Goal: Find specific page/section: Find specific page/section

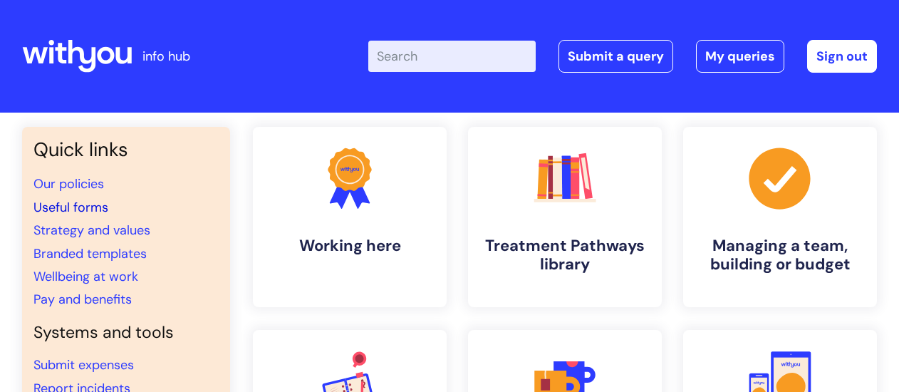
click at [64, 210] on link "Useful forms" at bounding box center [70, 207] width 75 height 17
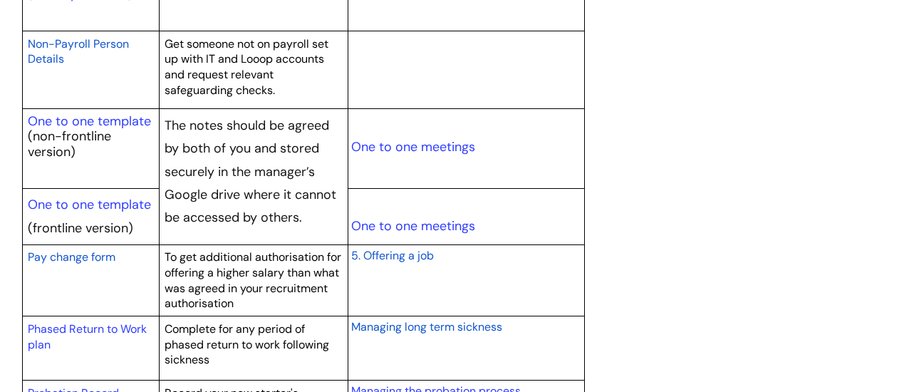
scroll to position [1638, 0]
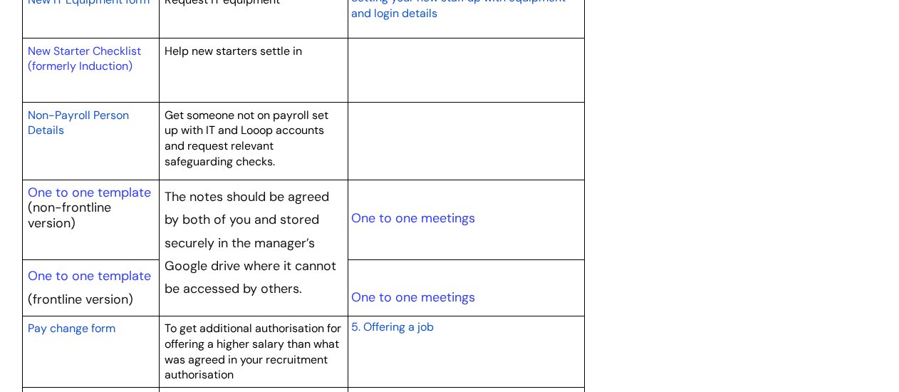
click at [70, 115] on span "Non-Payroll Person Details" at bounding box center [78, 123] width 101 height 31
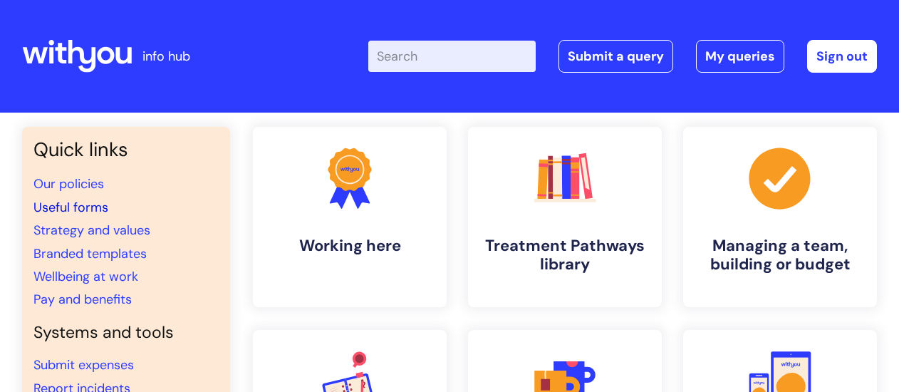
click at [66, 209] on link "Useful forms" at bounding box center [70, 207] width 75 height 17
